Goal: Transaction & Acquisition: Purchase product/service

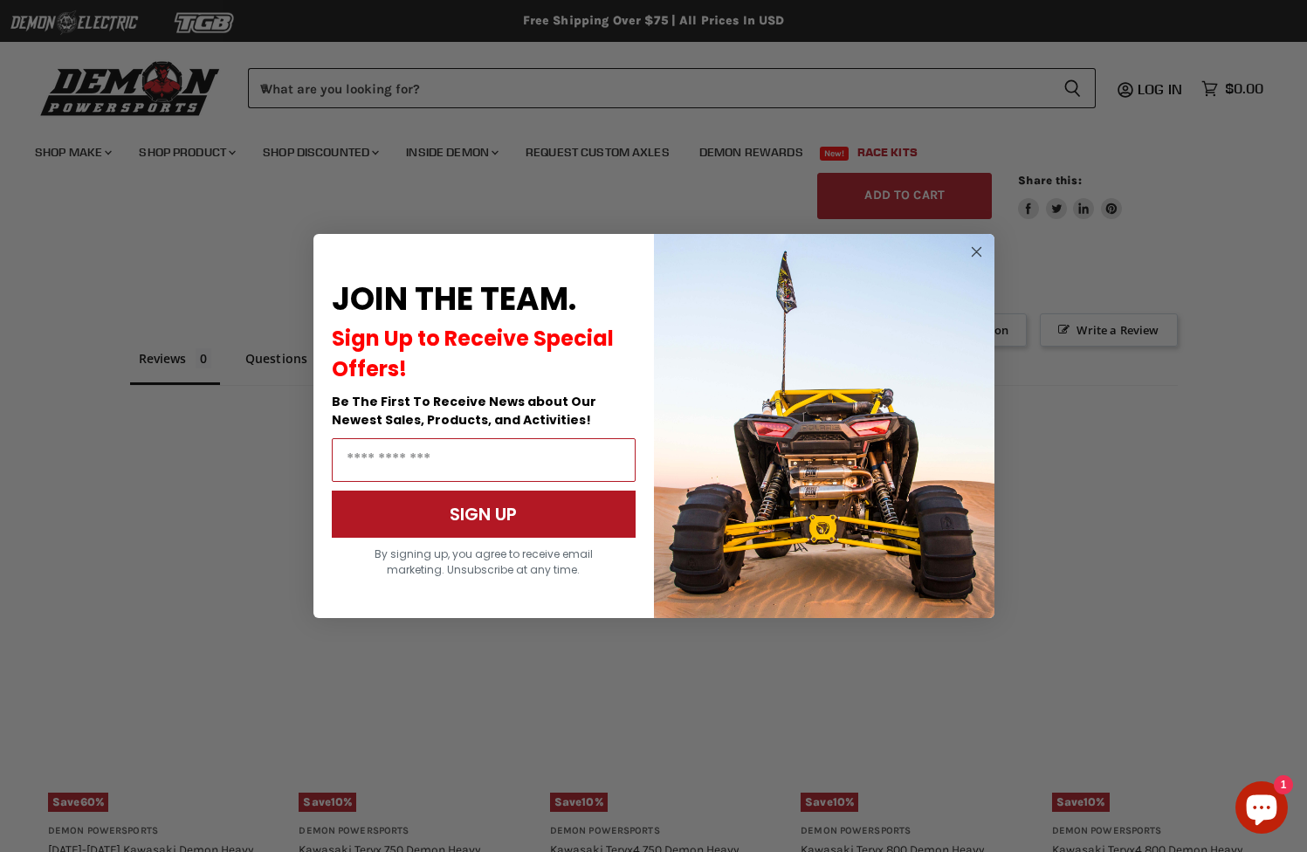
scroll to position [1262, 0]
